Goal: Use online tool/utility: Utilize a website feature to perform a specific function

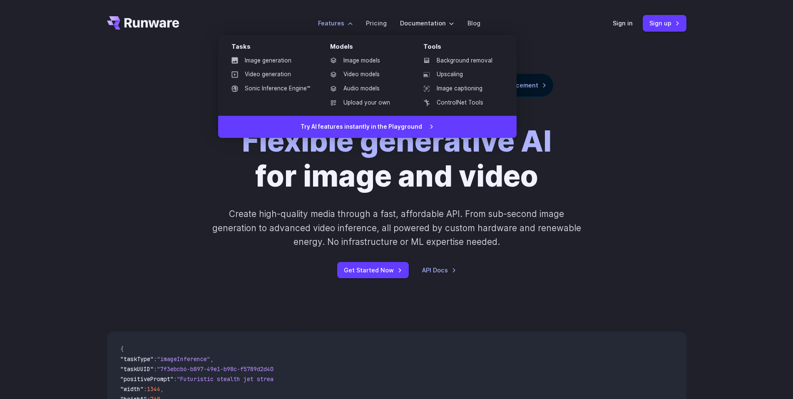
click at [344, 28] on li "Features Tasks Image generation Video generation Sonic Inference Engine™ Models…" at bounding box center [335, 23] width 48 height 23
click at [356, 59] on link "Image models" at bounding box center [366, 61] width 87 height 12
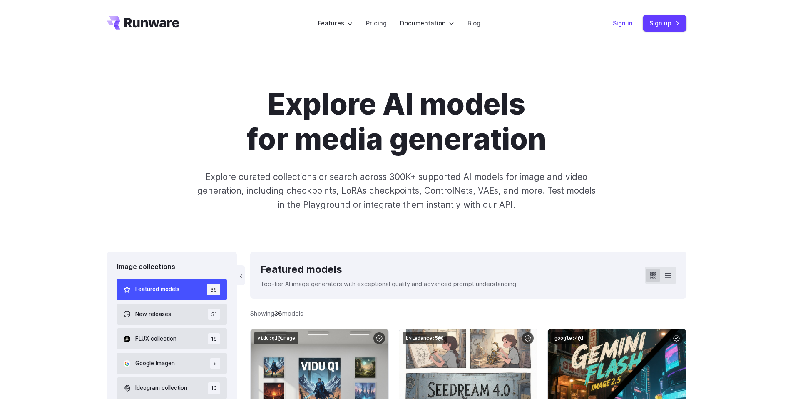
click at [621, 26] on link "Sign in" at bounding box center [623, 23] width 20 height 10
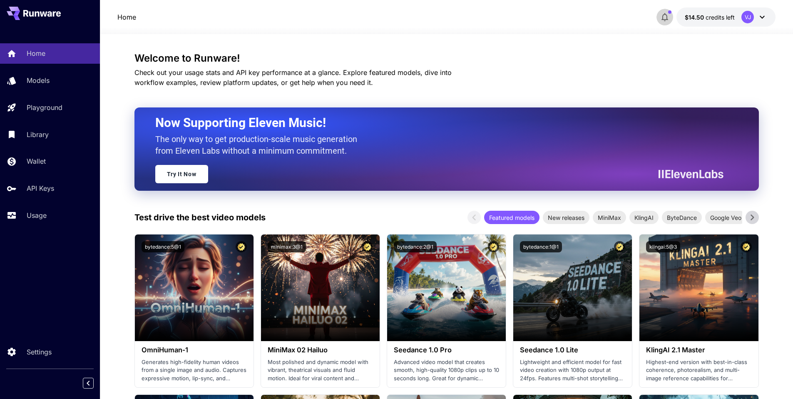
click at [662, 15] on icon "button" at bounding box center [665, 17] width 10 height 10
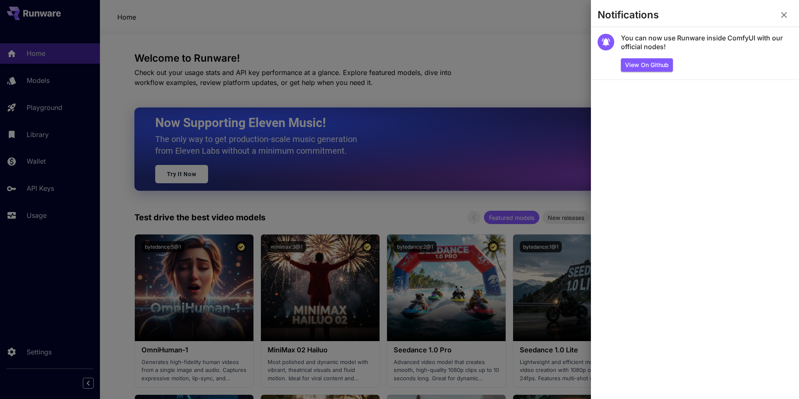
click at [782, 17] on icon "button" at bounding box center [784, 15] width 6 height 6
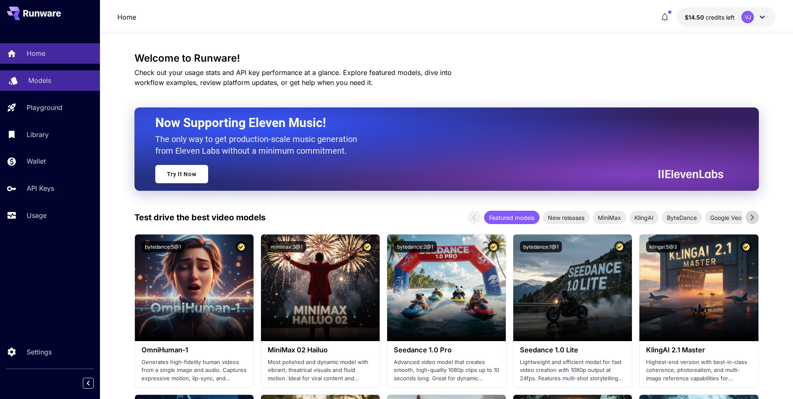
click at [46, 83] on p "Models" at bounding box center [39, 80] width 23 height 10
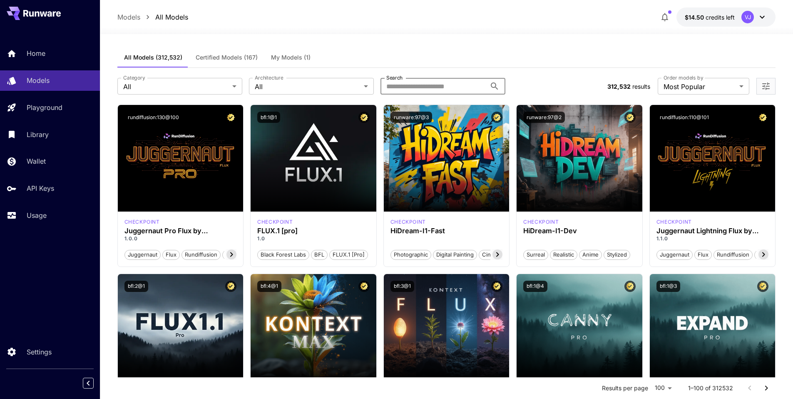
click at [417, 90] on input "Search" at bounding box center [433, 86] width 106 height 17
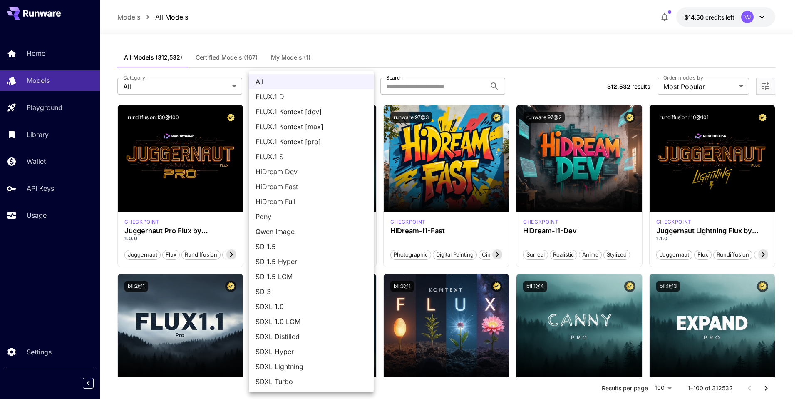
click at [394, 53] on div at bounding box center [399, 199] width 799 height 399
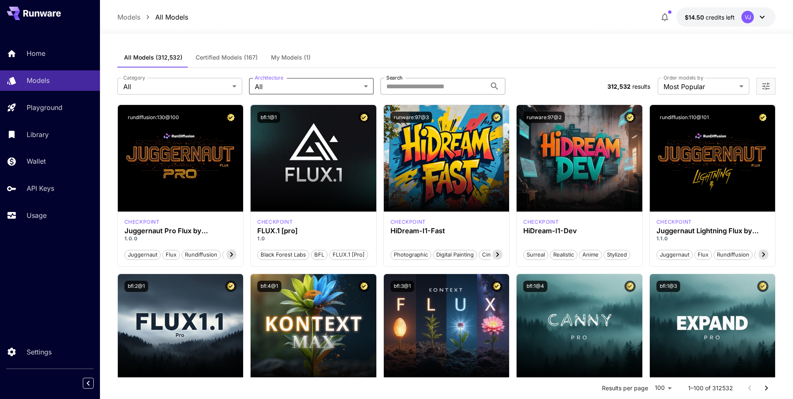
click at [403, 84] on input "Search" at bounding box center [433, 86] width 106 height 17
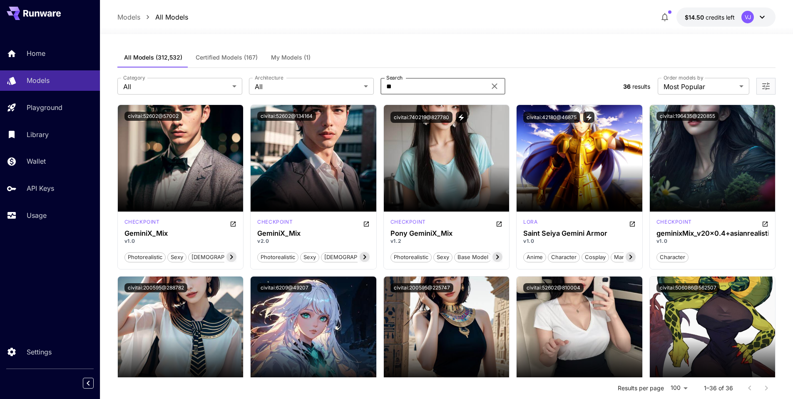
type input "*"
type input "**********"
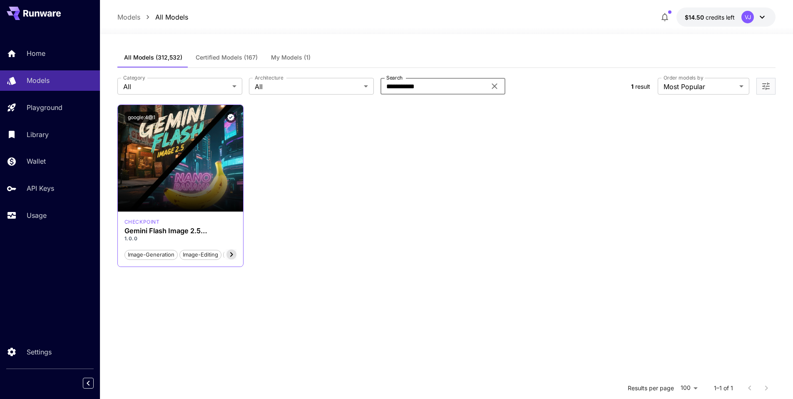
click at [187, 228] on h3 "Gemini Flash Image 2.5 ([PERSON_NAME])" at bounding box center [180, 231] width 112 height 8
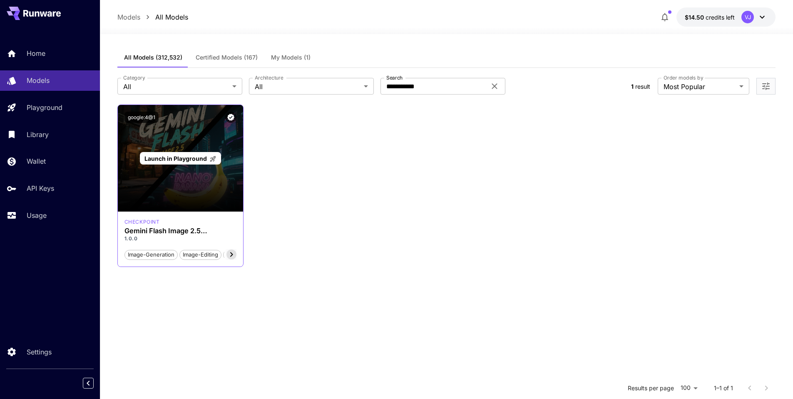
click at [186, 167] on div "Launch in Playground" at bounding box center [181, 158] width 126 height 107
